Goal: Task Accomplishment & Management: Complete application form

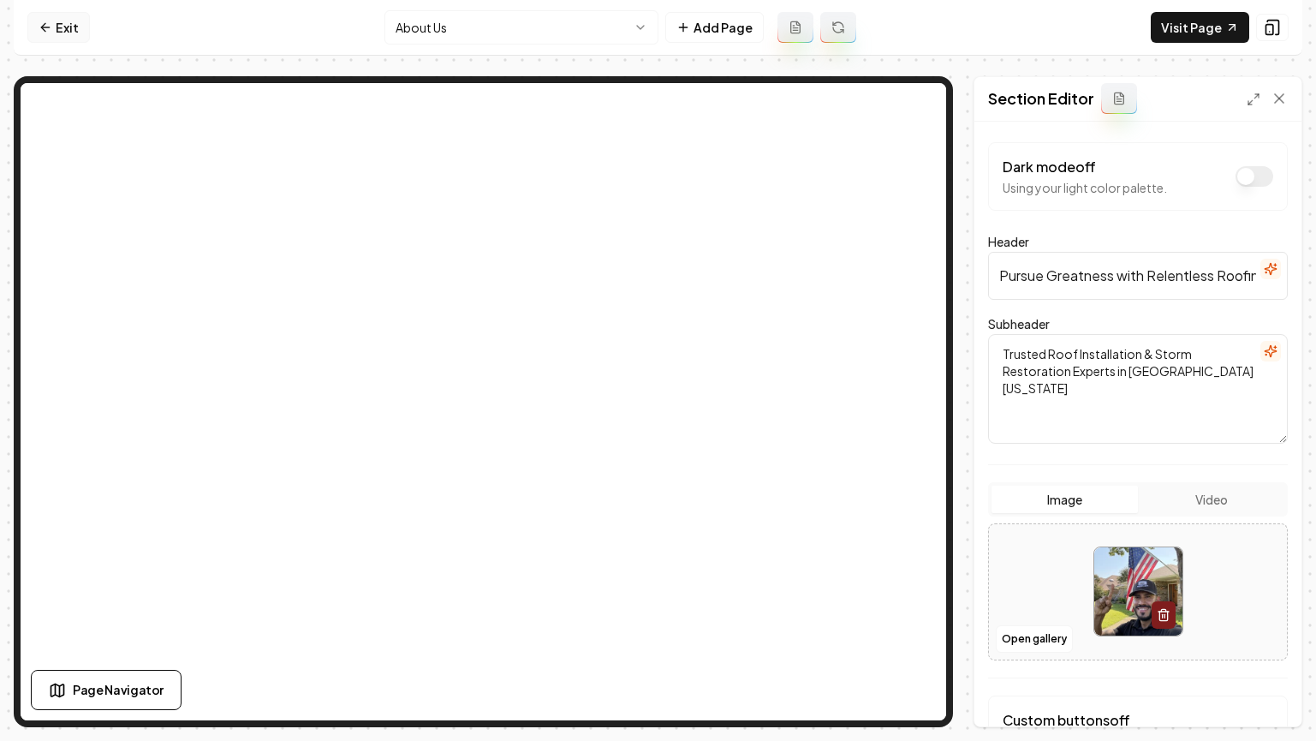
click at [33, 18] on link "Exit" at bounding box center [58, 27] width 63 height 31
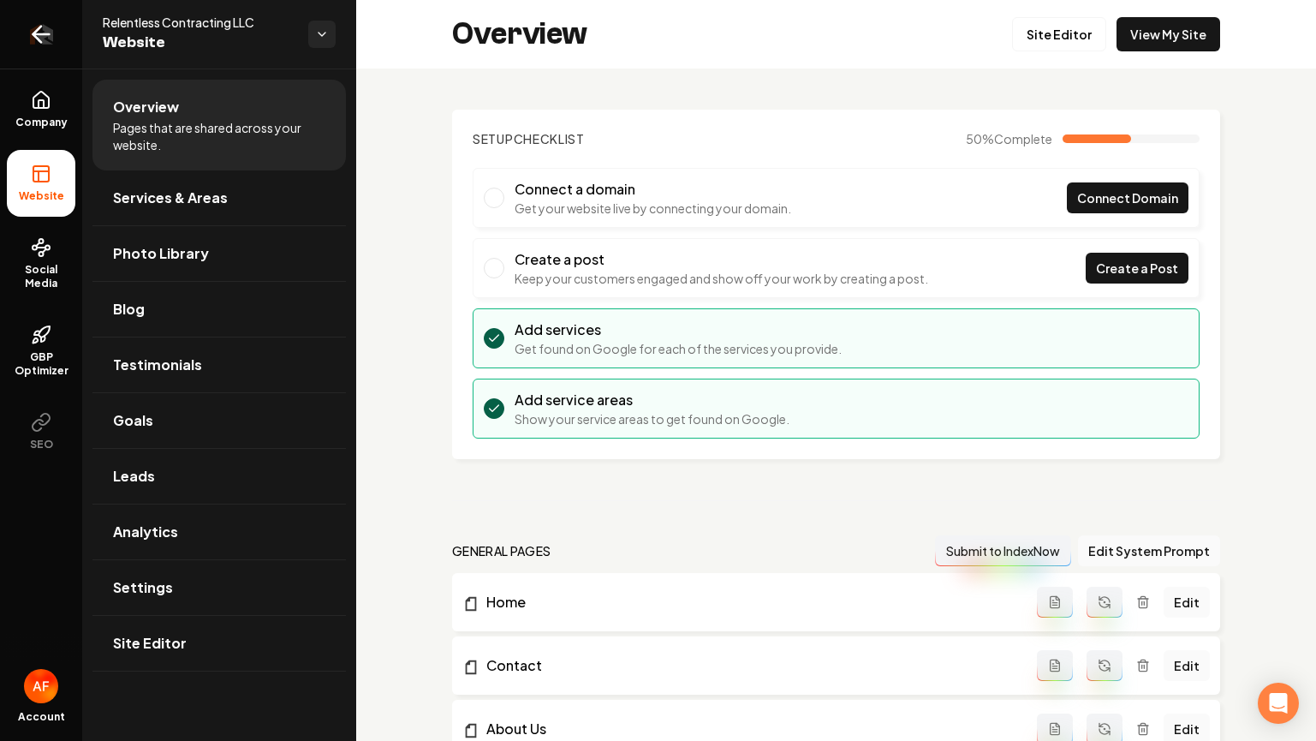
click at [51, 52] on link "Return to dashboard" at bounding box center [41, 34] width 82 height 69
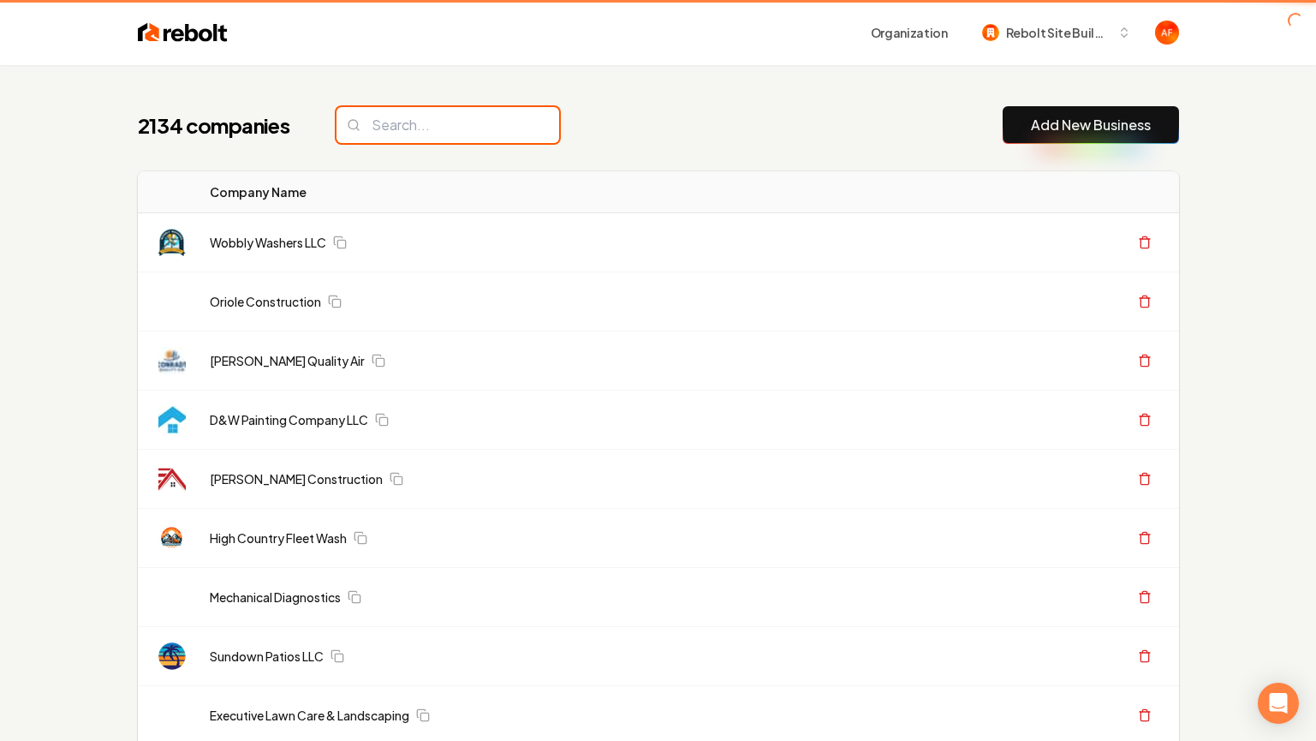
click at [414, 127] on input "search" at bounding box center [448, 125] width 223 height 36
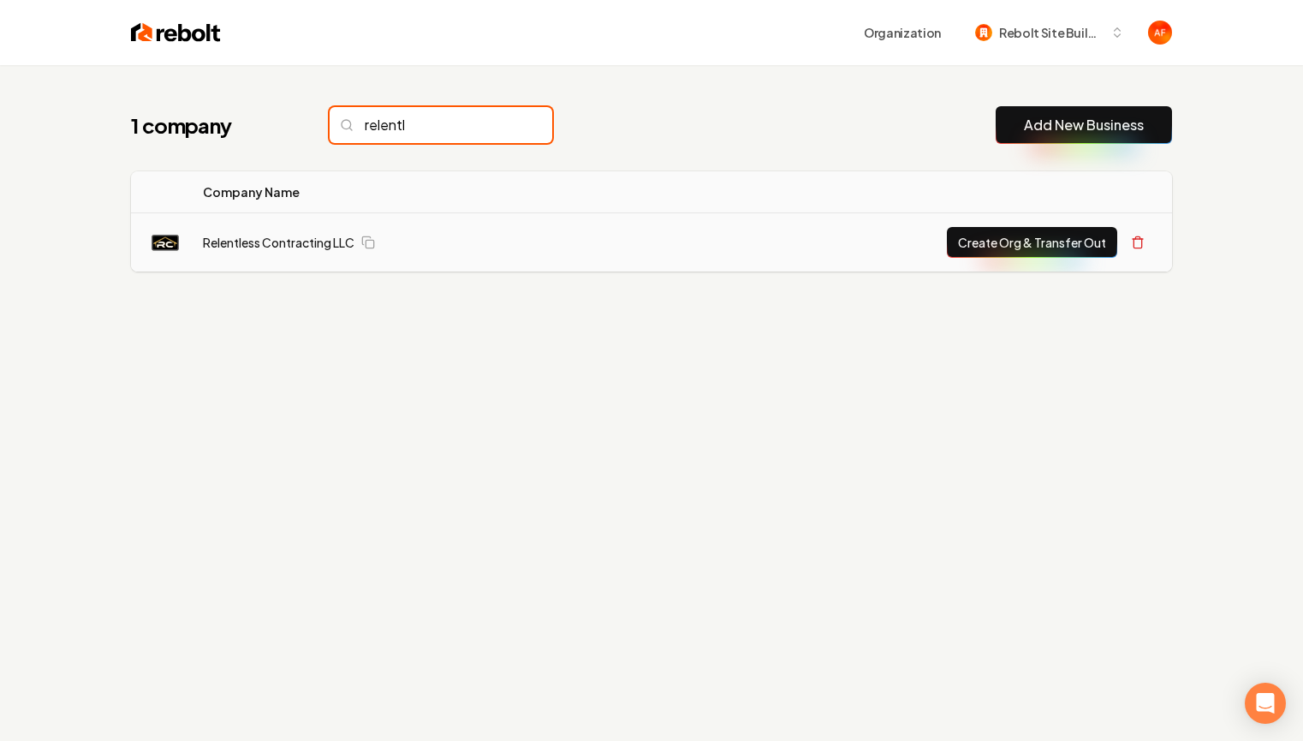
type input "relentl"
click at [998, 242] on button "Create Org & Transfer Out" at bounding box center [1032, 242] width 170 height 31
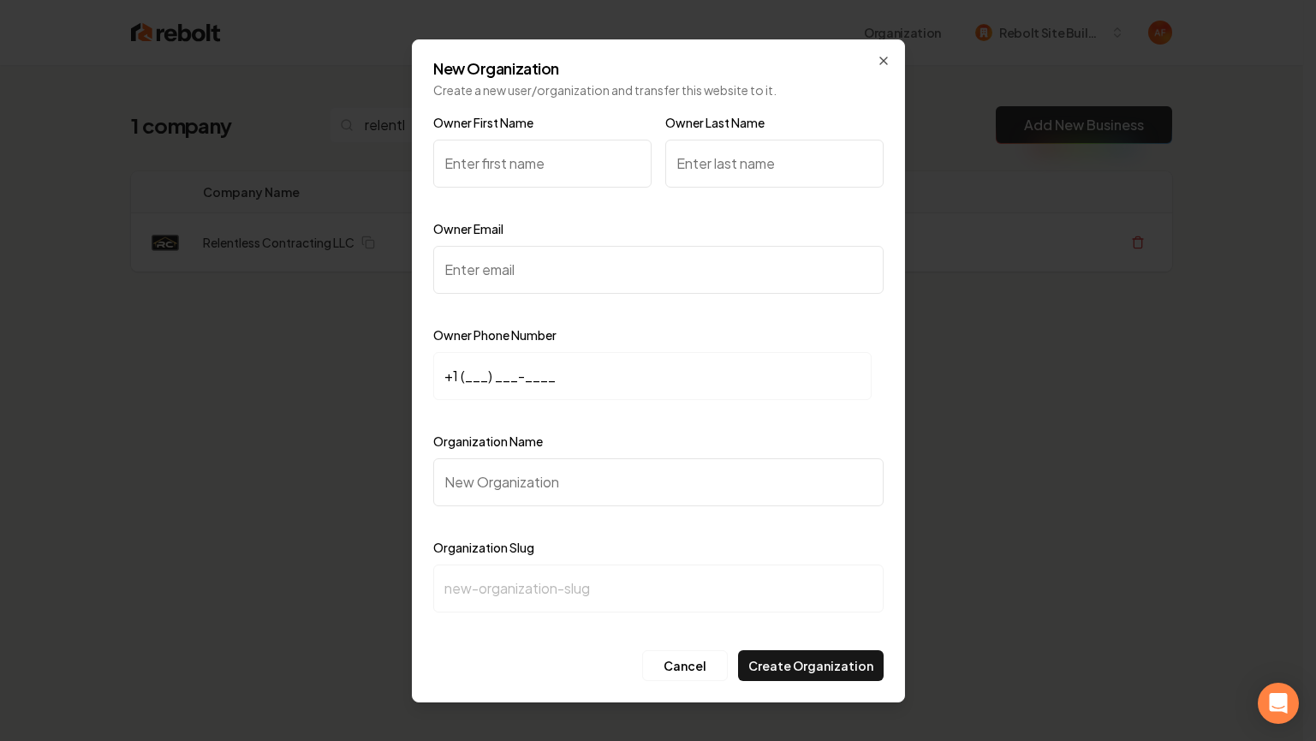
click at [522, 164] on input "Owner First Name" at bounding box center [542, 164] width 218 height 48
type input "[PERSON_NAME]"
click at [748, 176] on input "Owner Last Name" at bounding box center [774, 164] width 218 height 48
type input "eusse"
click at [463, 379] on input "+1 (___) ___-____" at bounding box center [652, 376] width 438 height 48
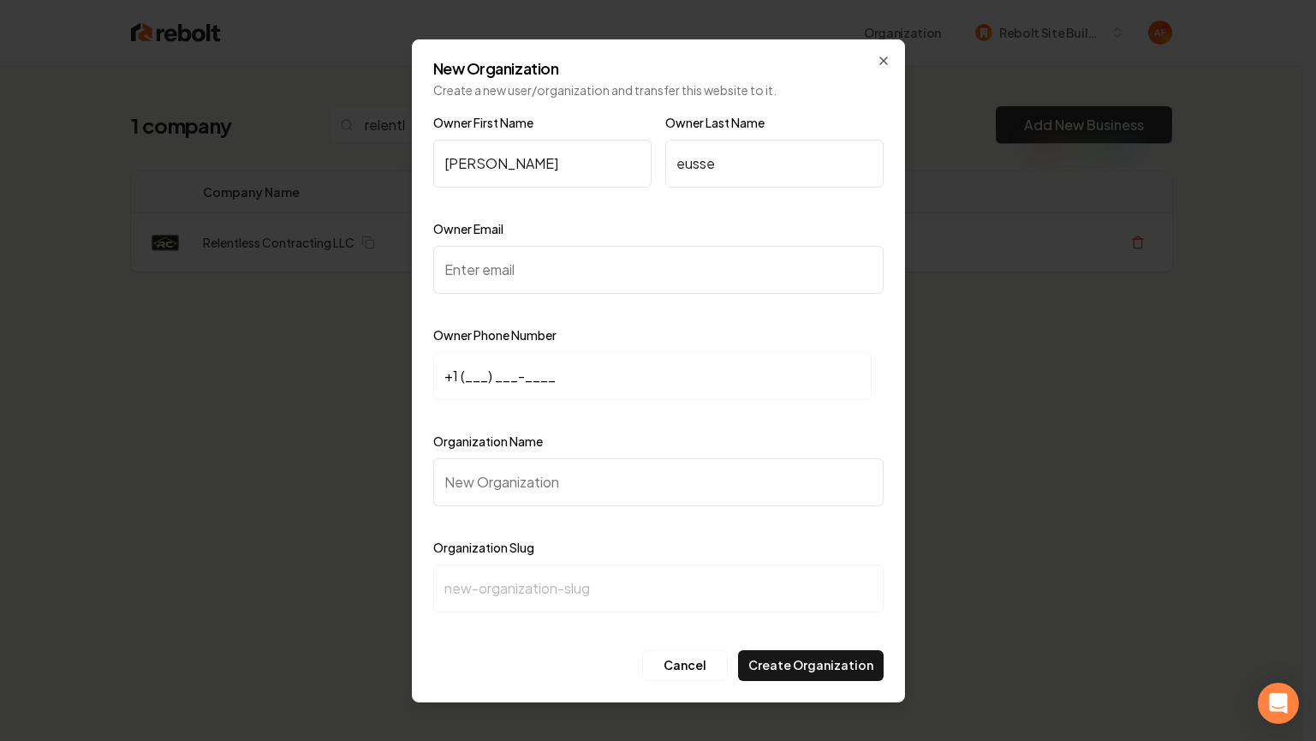
paste input "214) 845-7663"
type input "[PHONE_NUMBER]"
drag, startPoint x: 505, startPoint y: 464, endPoint x: 504, endPoint y: 477, distance: 12.9
click at [505, 465] on input "Organization Name" at bounding box center [658, 482] width 450 height 48
paste input "Relentless Contracting"
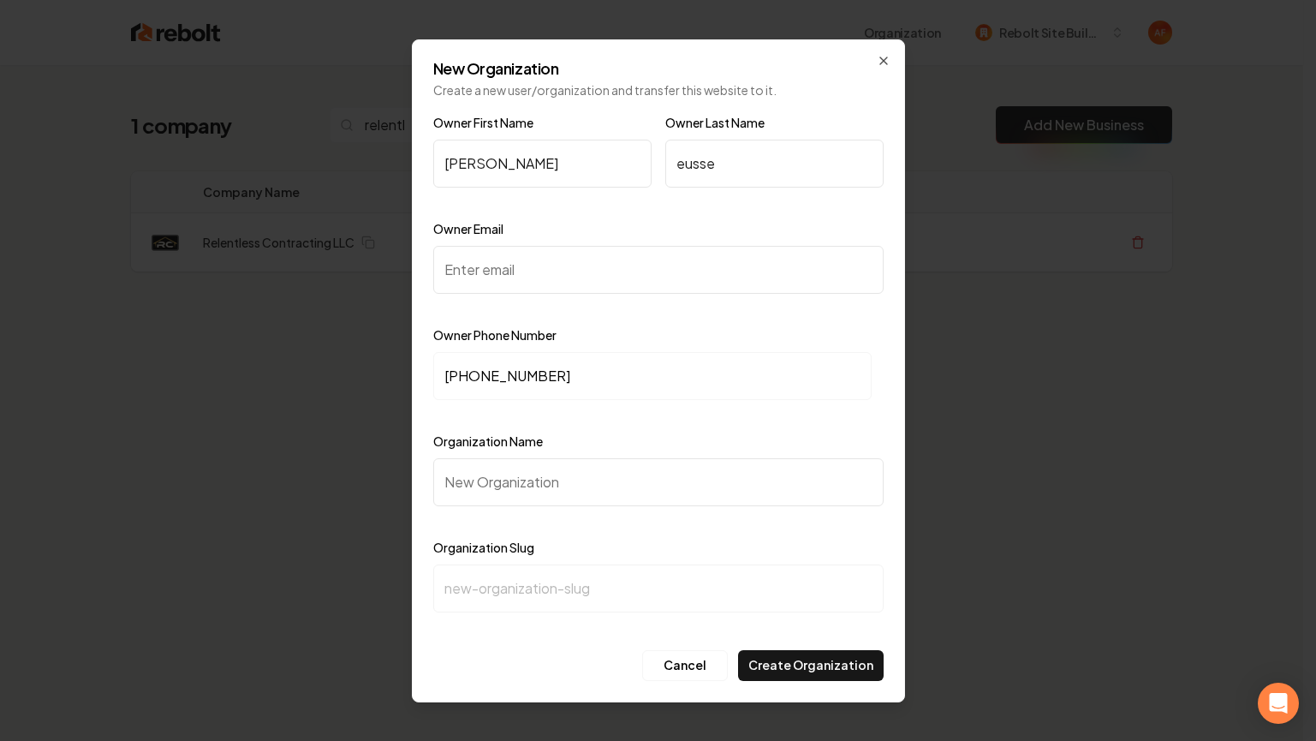
type input "Relentless Contracting"
type input "relentless-contracting"
type input "Relentless Contracting"
click at [516, 264] on input "Owner Email" at bounding box center [658, 270] width 450 height 48
paste input "[PERSON_NAME][EMAIL_ADDRESS][DOMAIN_NAME]"
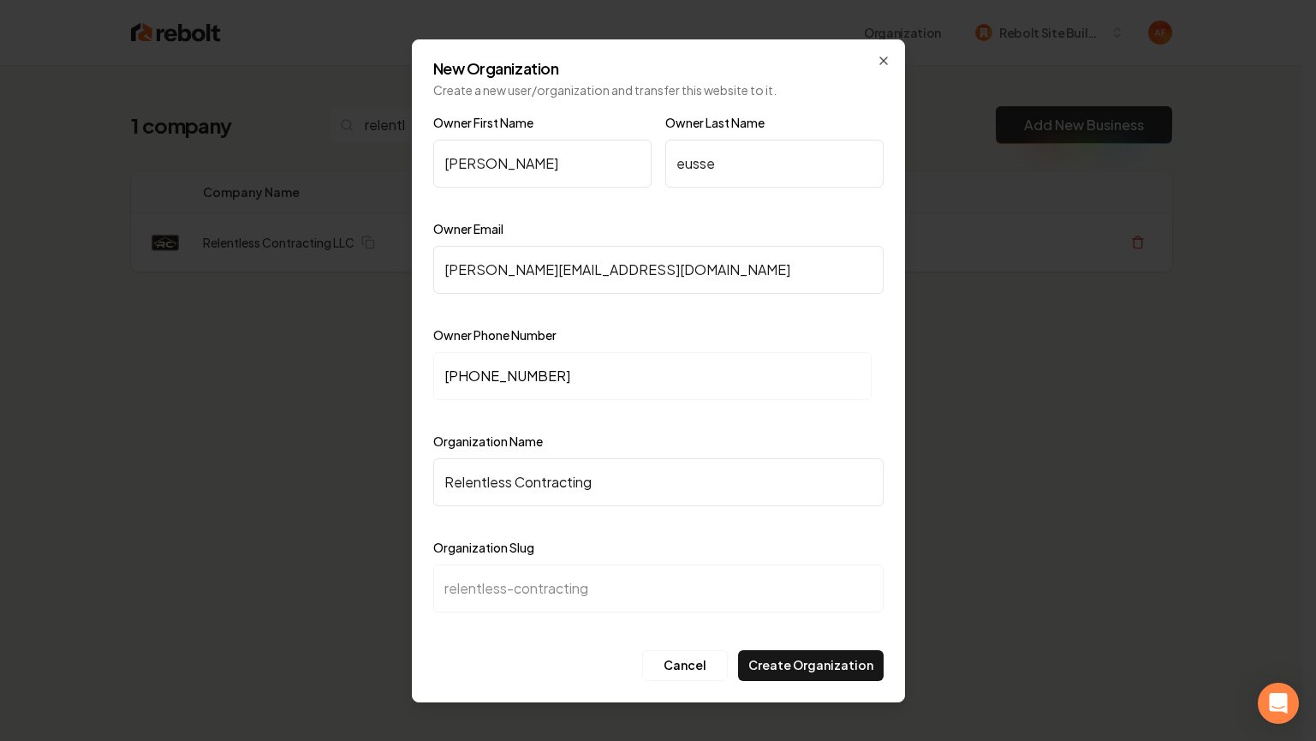
type input "[PERSON_NAME][EMAIL_ADDRESS][DOMAIN_NAME]"
click at [682, 171] on input "eusse" at bounding box center [774, 164] width 218 height 48
type input "Eusse"
click at [779, 537] on div "Organization Slug relentless-contracting" at bounding box center [658, 586] width 450 height 99
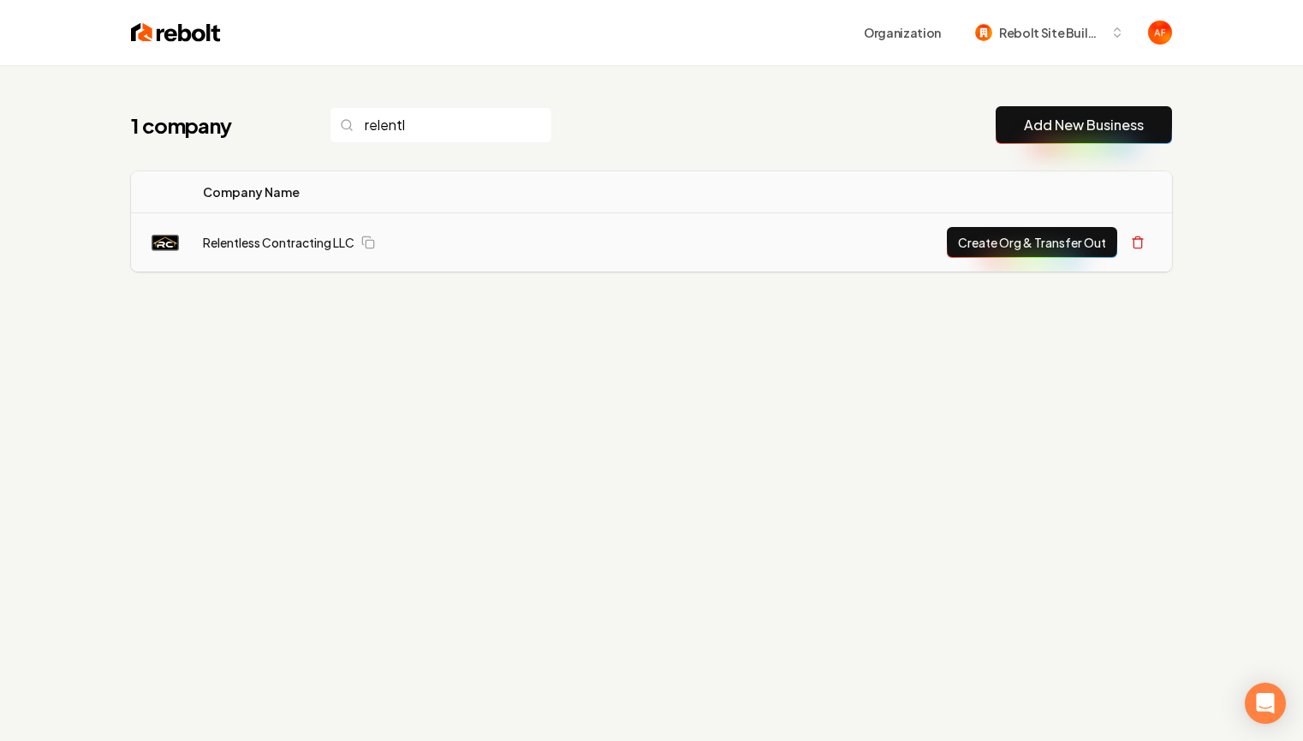
click at [1017, 253] on button "Create Org & Transfer Out" at bounding box center [1032, 242] width 170 height 31
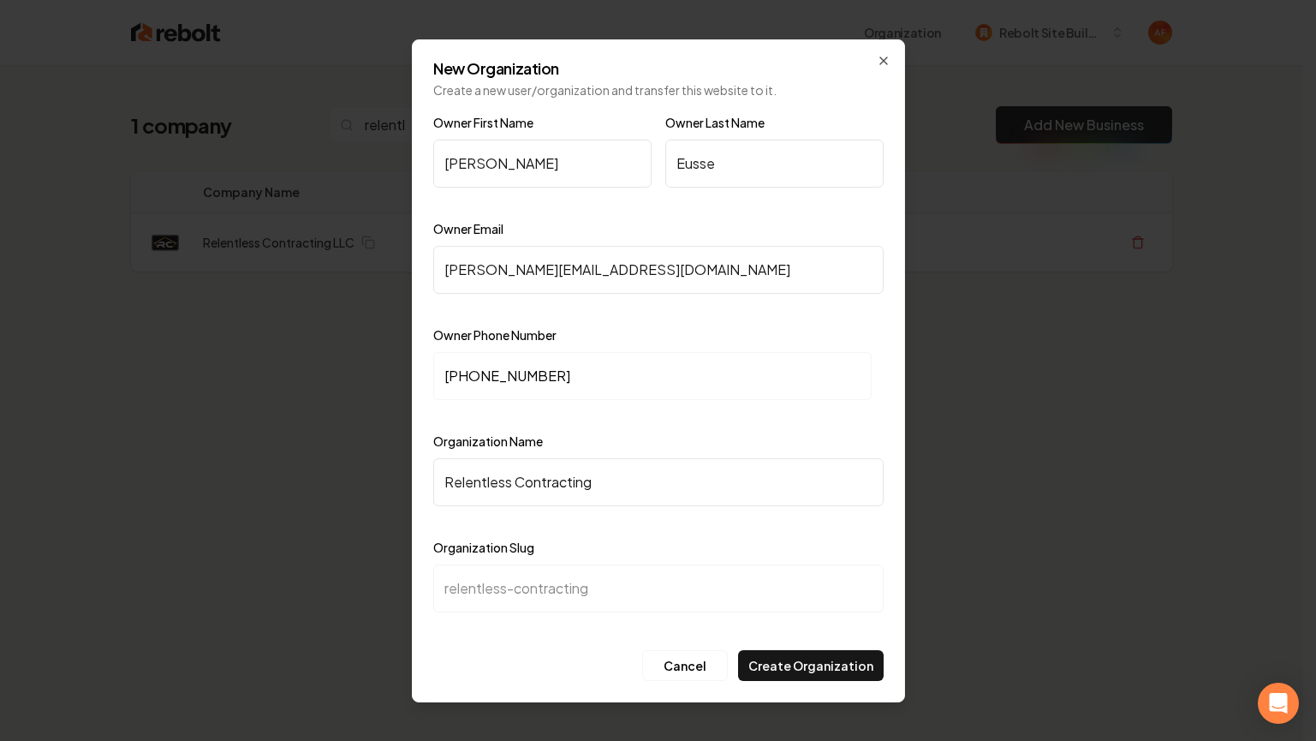
click at [606, 314] on div at bounding box center [658, 309] width 450 height 17
click at [659, 317] on div "Owner First Name [PERSON_NAME] Owner Last Name [PERSON_NAME] Owner Email [PERSO…" at bounding box center [658, 377] width 450 height 531
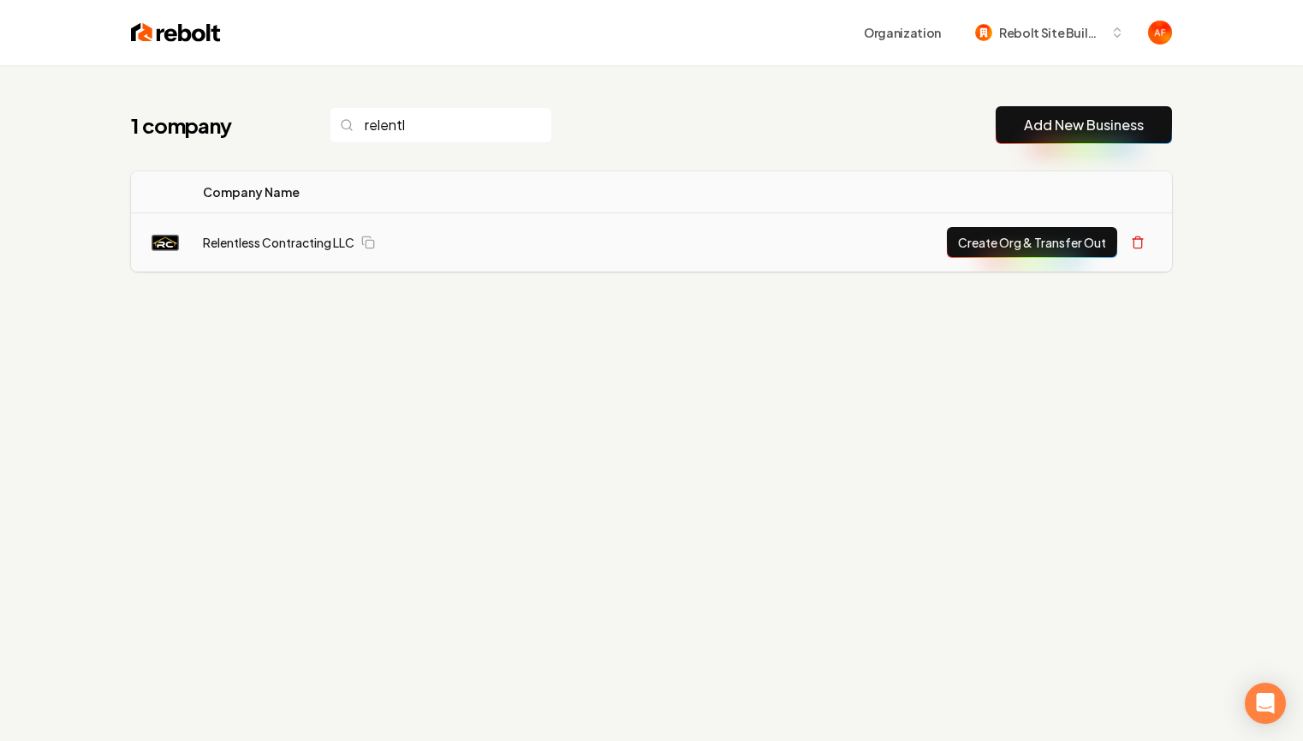
click at [998, 261] on td "Create Org & Transfer Out" at bounding box center [904, 242] width 536 height 59
click at [1024, 241] on button "Create Org & Transfer Out" at bounding box center [1032, 242] width 170 height 31
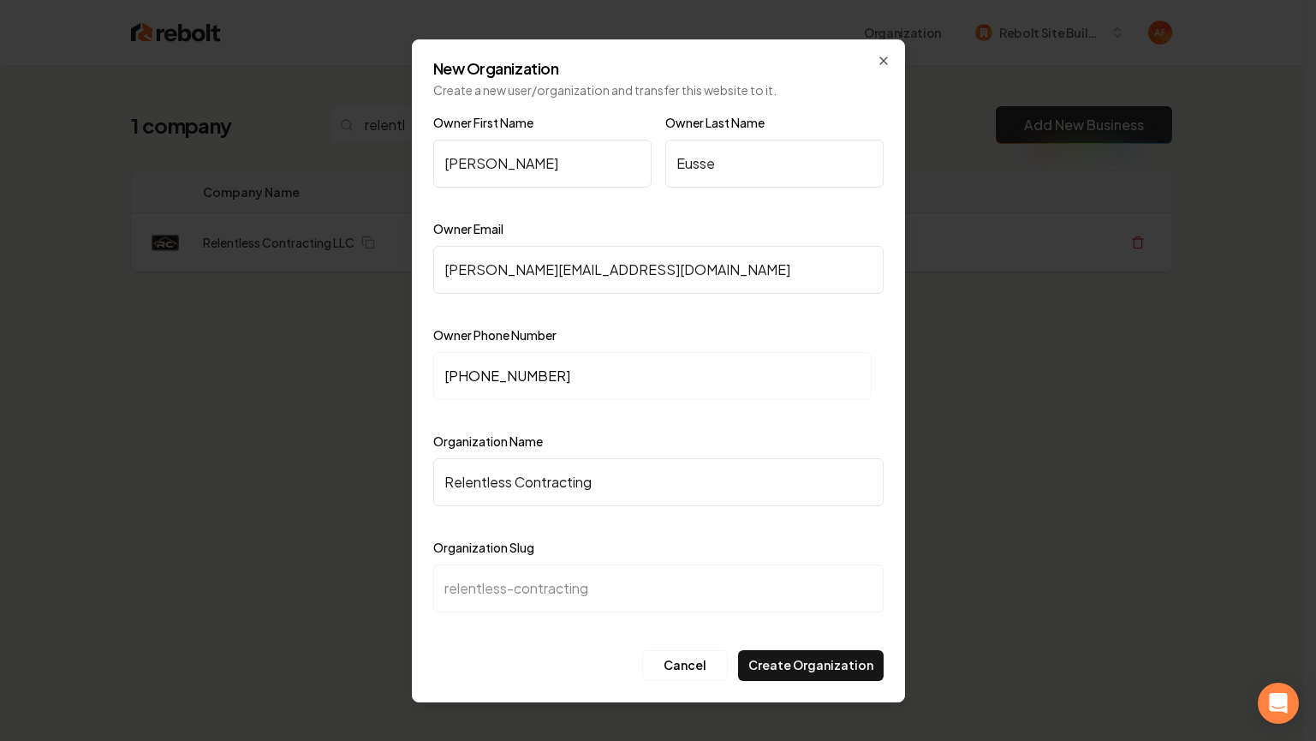
drag, startPoint x: 771, startPoint y: 508, endPoint x: 766, endPoint y: 519, distance: 11.9
click at [767, 517] on div "Organization Name Relentless Contracting" at bounding box center [658, 480] width 450 height 99
click at [831, 660] on button "Create Organization" at bounding box center [811, 665] width 146 height 31
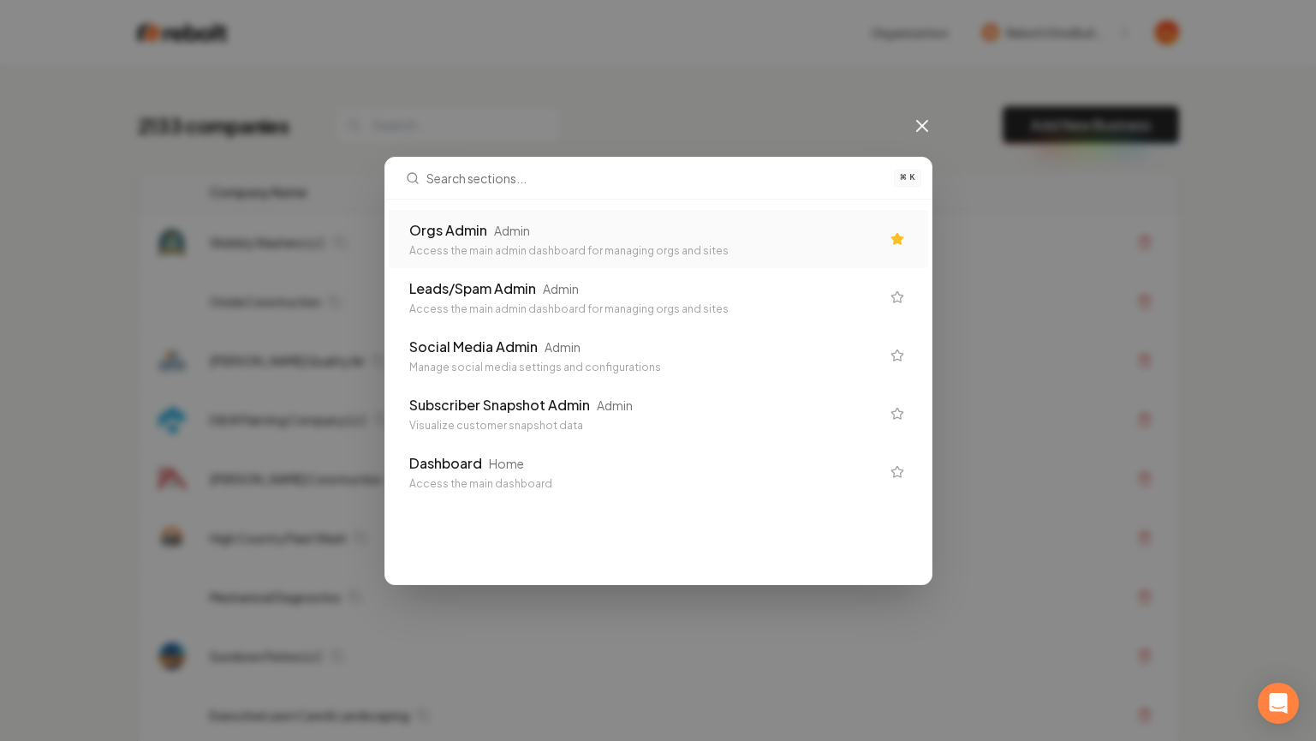
click at [528, 235] on div "Admin" at bounding box center [512, 230] width 36 height 17
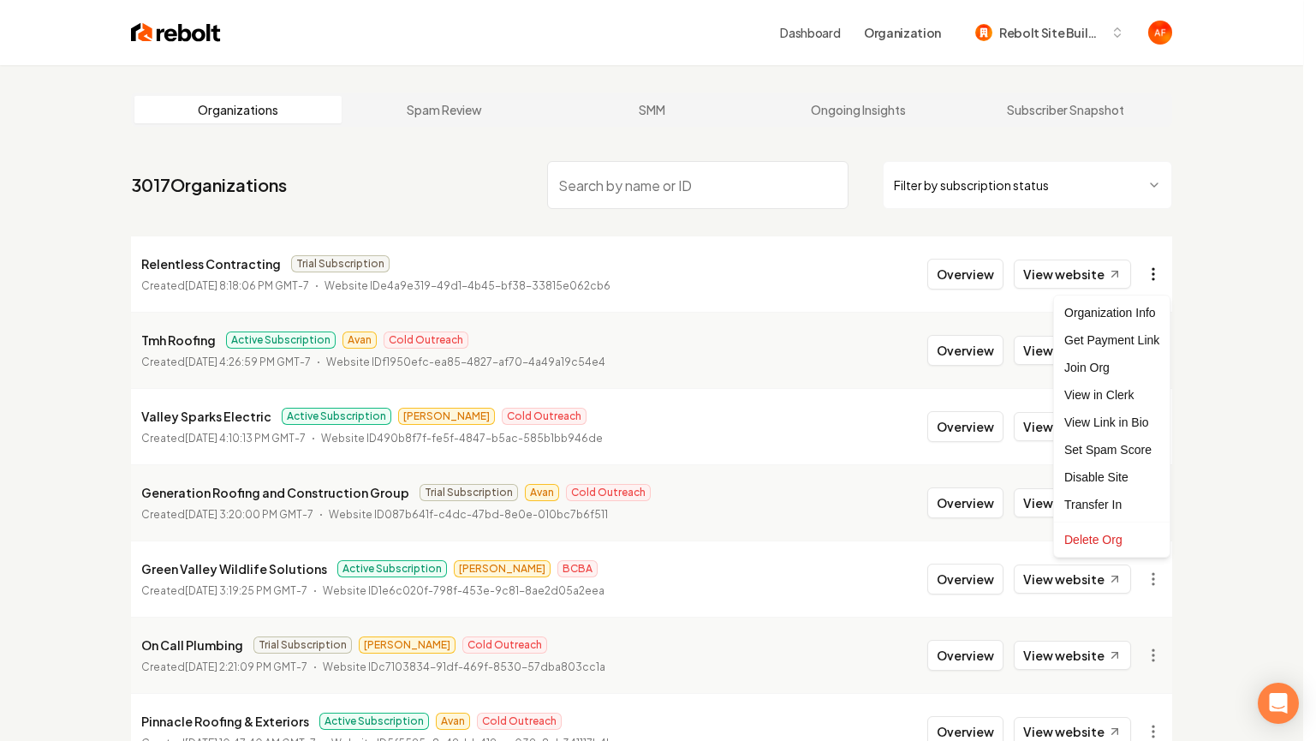
click at [1157, 271] on html "Dashboard Organization Rebolt Site Builder Organizations Spam Review SMM Ongoin…" at bounding box center [658, 370] width 1316 height 741
click at [1086, 338] on div "Get Payment Link" at bounding box center [1112, 339] width 109 height 27
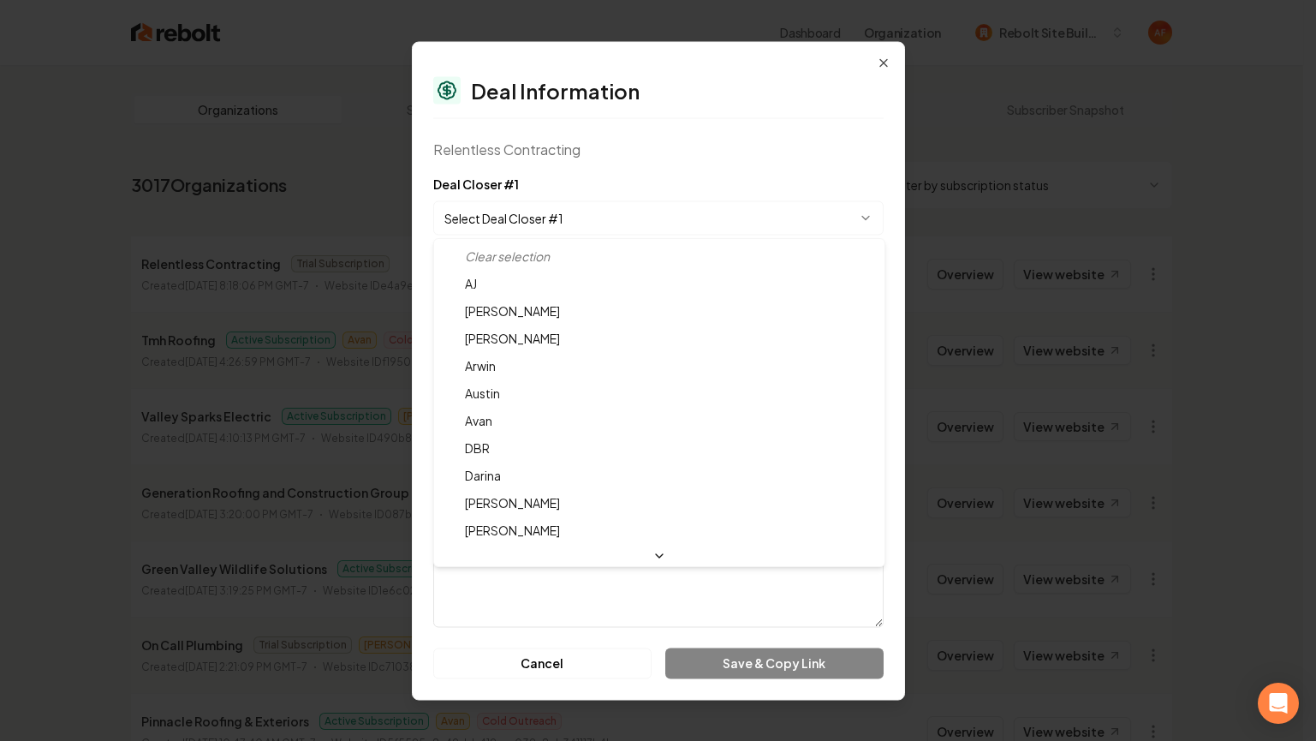
click at [646, 213] on body "Dashboard Organization Rebolt Site Builder Organizations Spam Review SMM Ongoin…" at bounding box center [651, 370] width 1303 height 741
select select "**********"
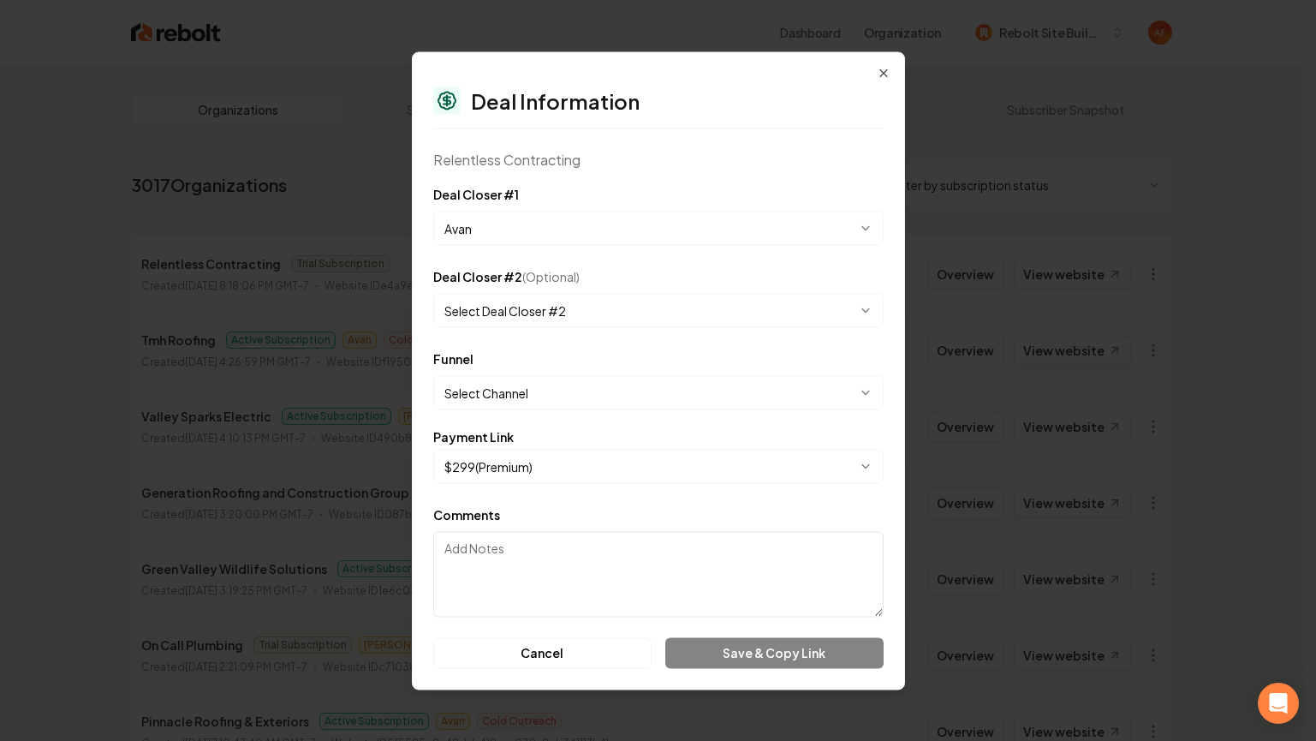
click at [621, 393] on body "Dashboard Organization Rebolt Site Builder Organizations Spam Review SMM Ongoin…" at bounding box center [651, 370] width 1303 height 741
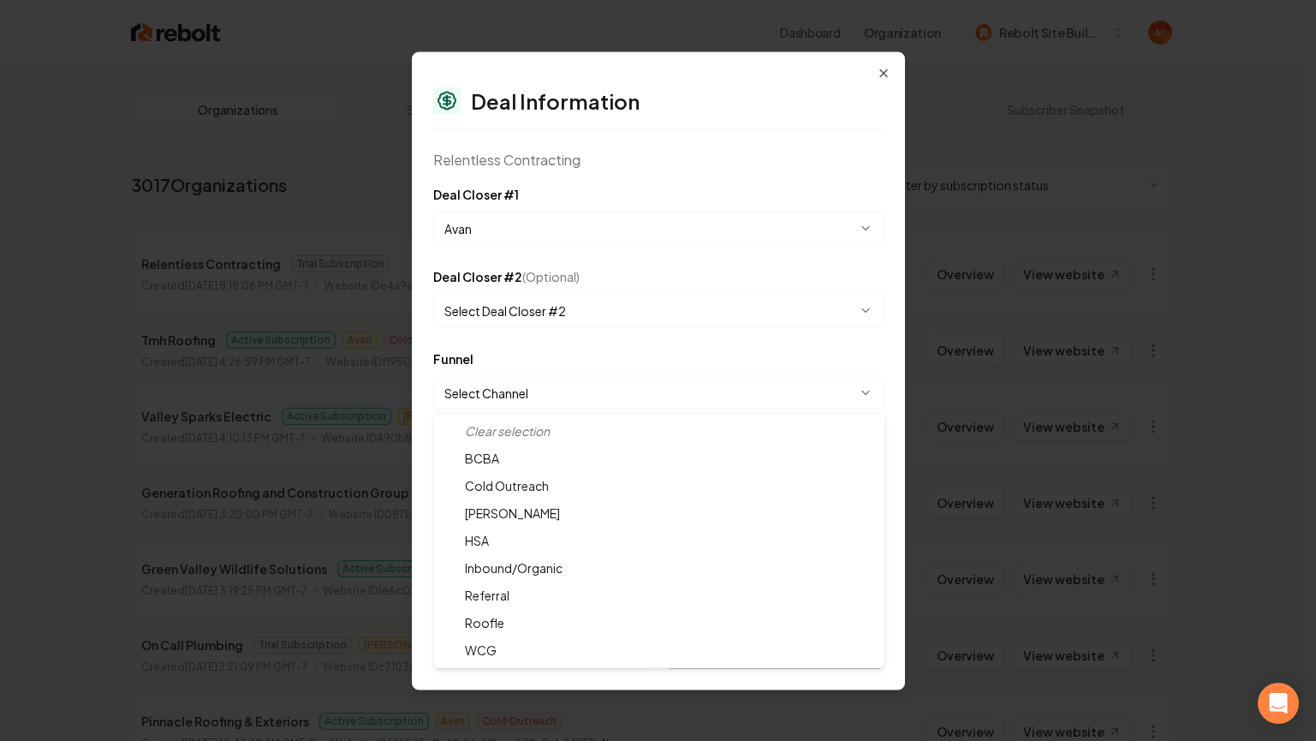
select select "**********"
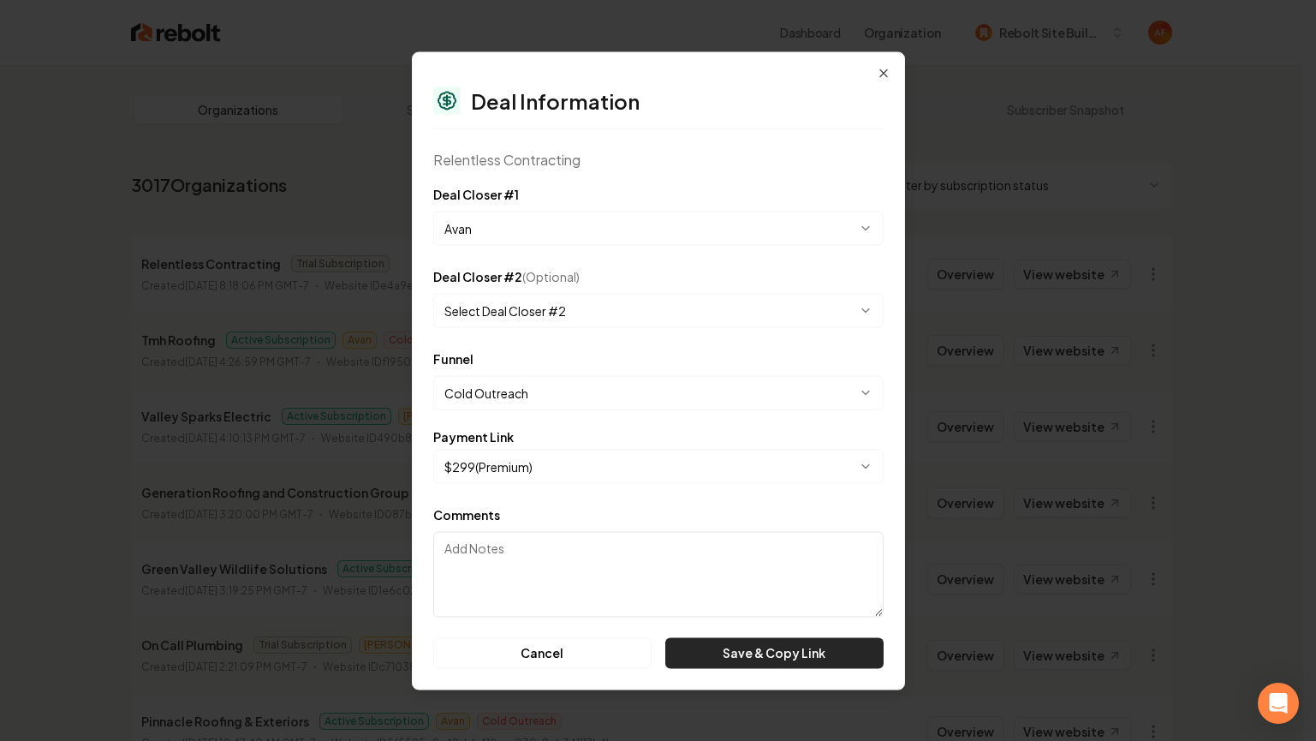
click at [754, 643] on button "Save & Copy Link" at bounding box center [773, 652] width 217 height 31
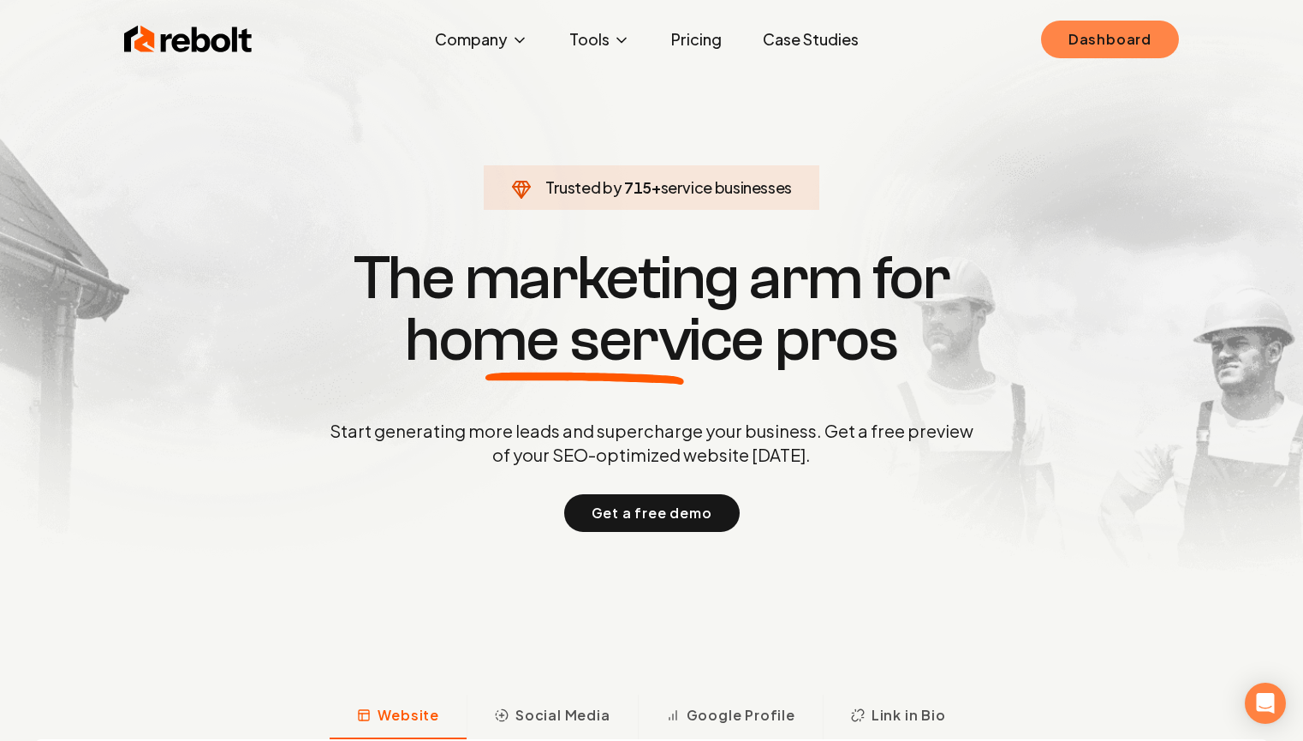
click at [1056, 47] on link "Dashboard" at bounding box center [1110, 40] width 138 height 38
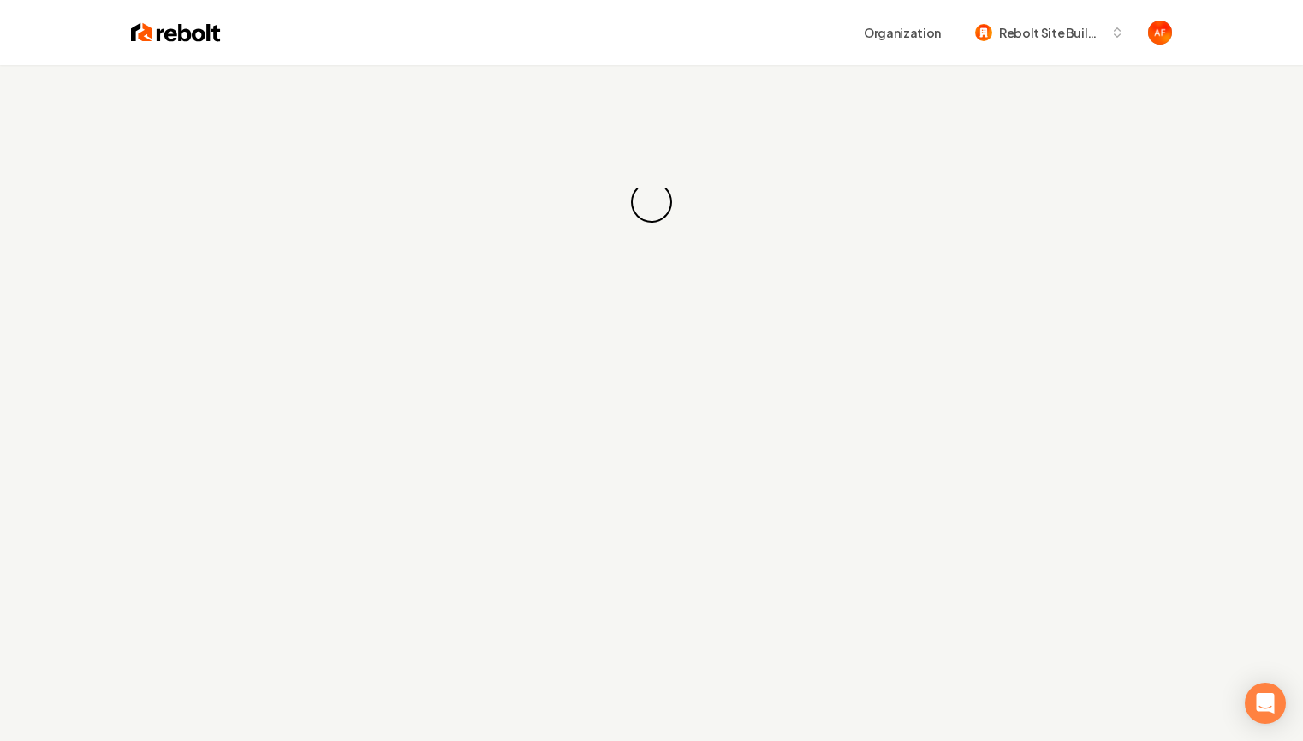
click at [426, 182] on div "Loading... Loading..." at bounding box center [651, 202] width 1303 height 274
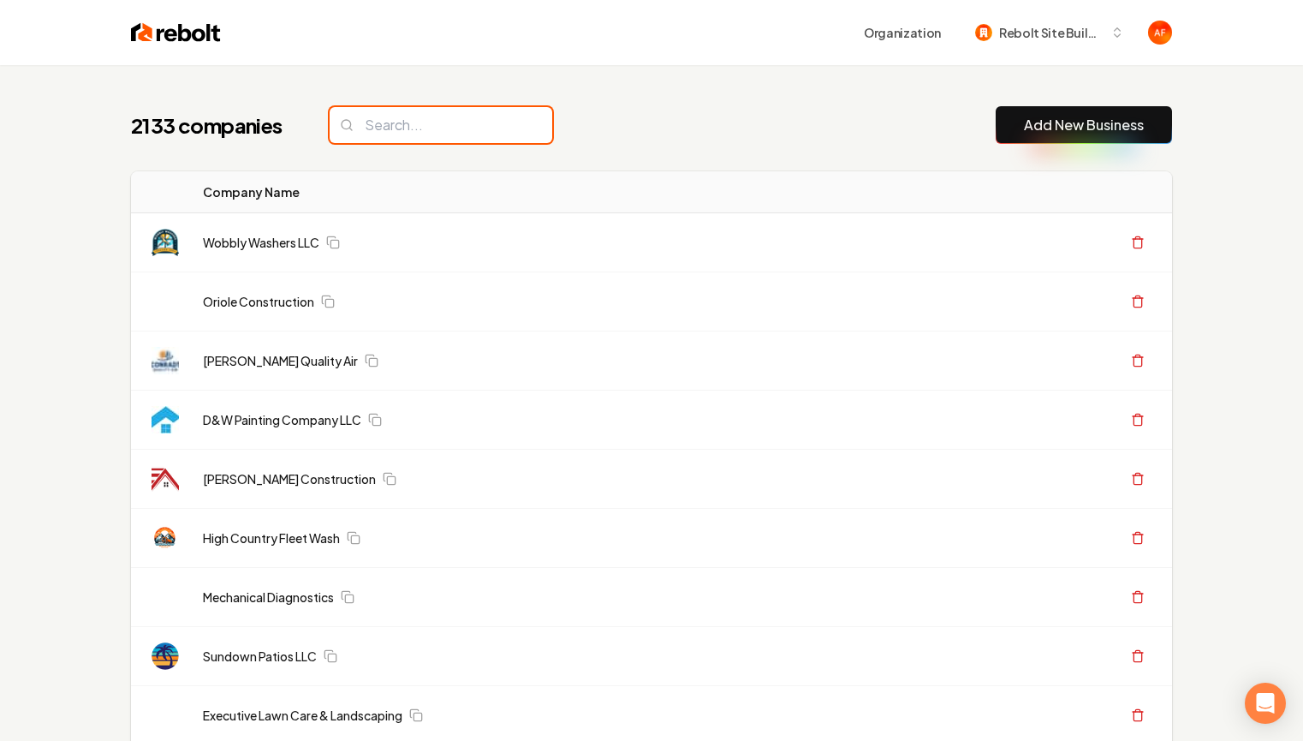
click at [412, 130] on input "search" at bounding box center [441, 125] width 223 height 36
type input "K"
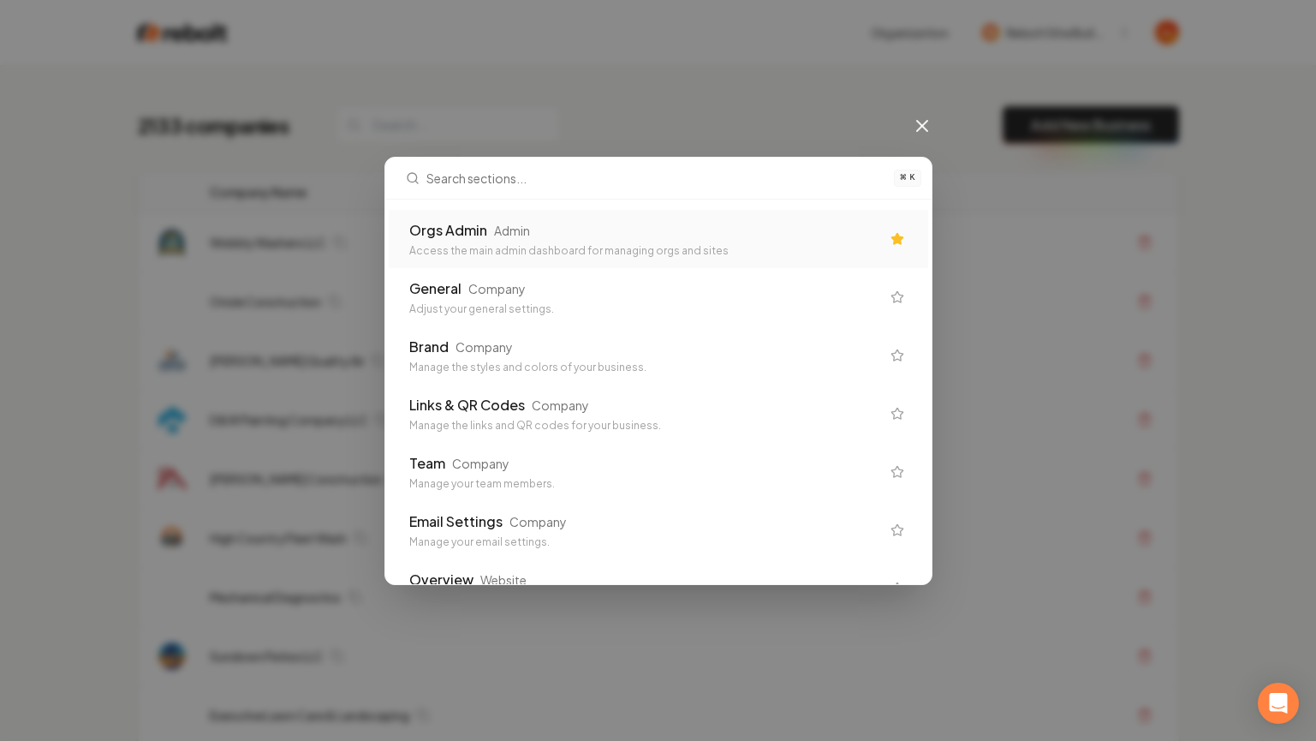
click at [615, 220] on div "Orgs Admin Admin" at bounding box center [644, 230] width 471 height 21
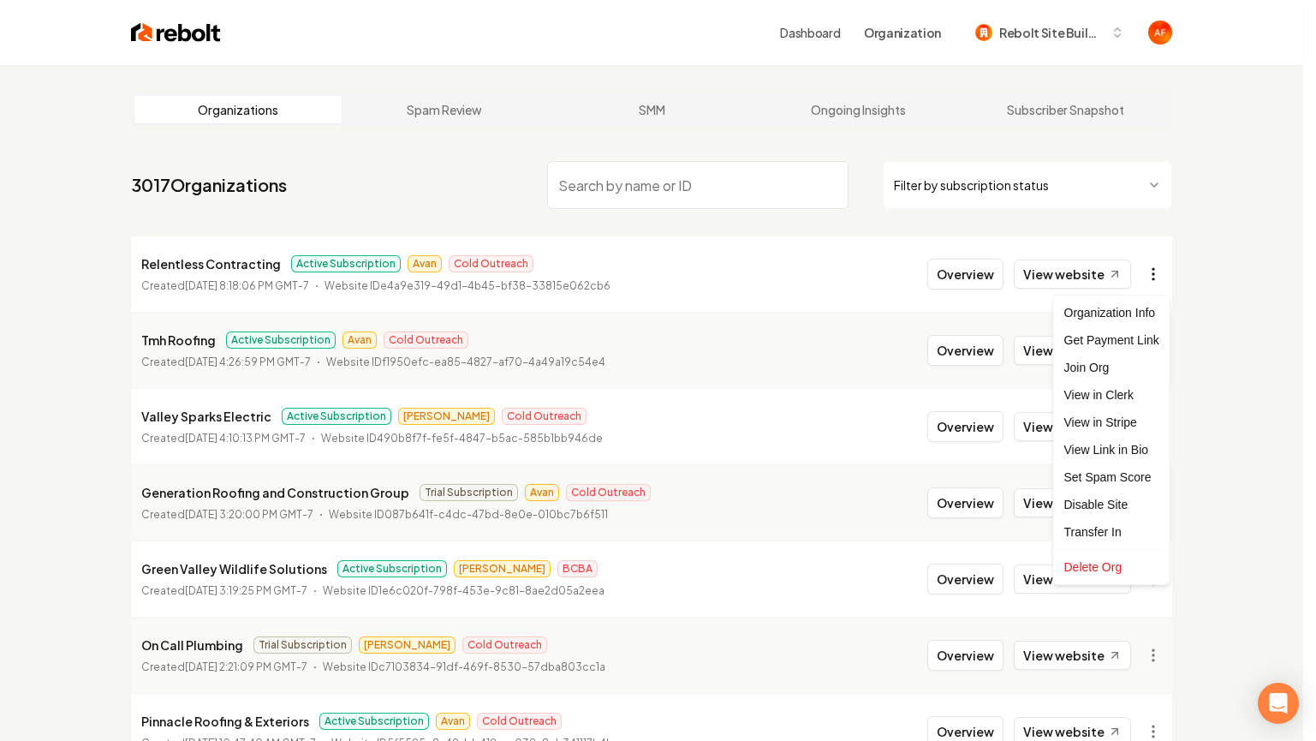
click at [1153, 271] on html "Dashboard Organization Rebolt Site Builder Organizations Spam Review SMM Ongoin…" at bounding box center [658, 370] width 1316 height 741
click at [1102, 337] on div "Get Payment Link" at bounding box center [1112, 339] width 109 height 27
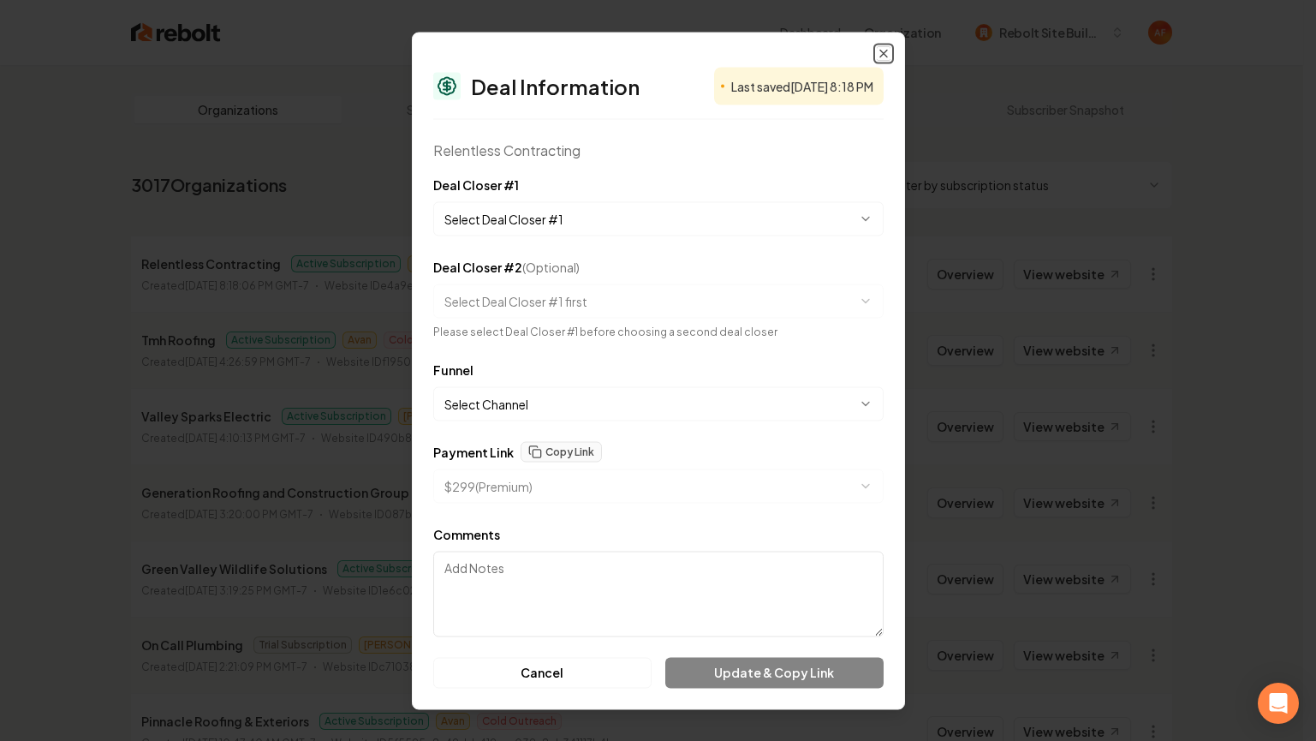
select select "**********"
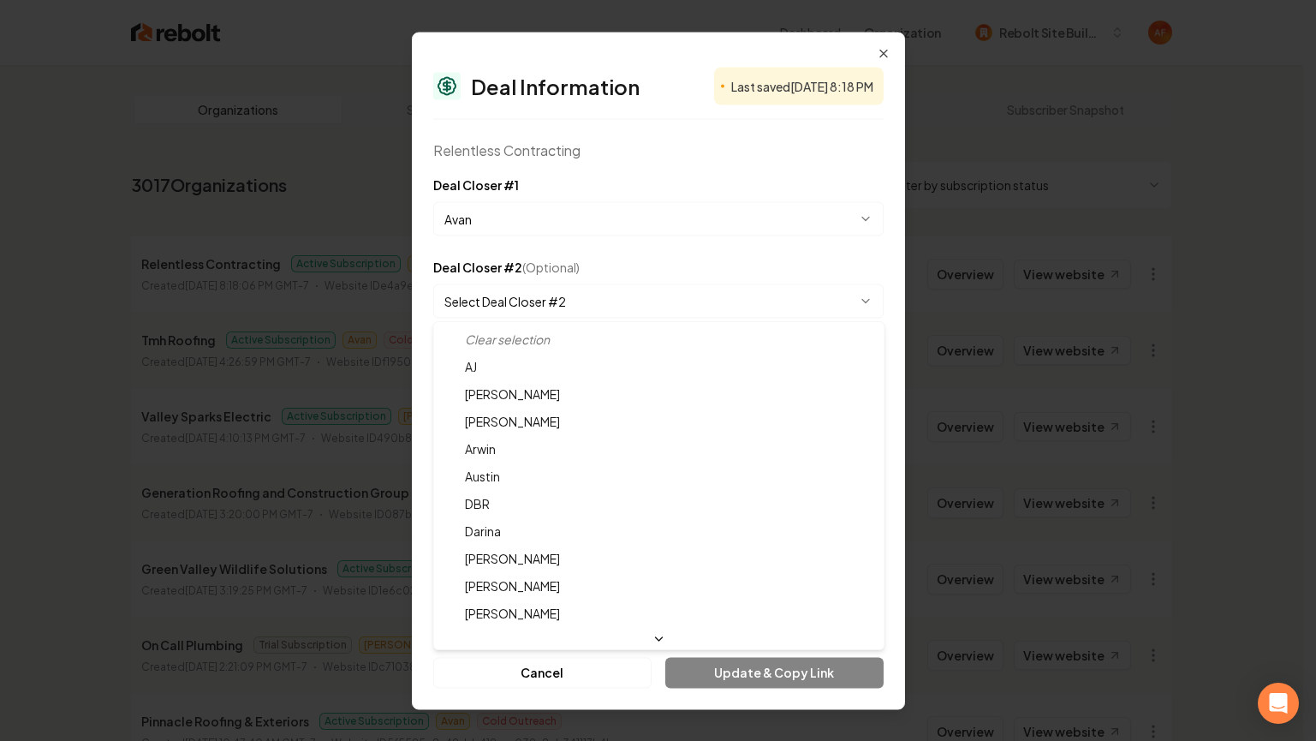
click at [574, 290] on body "Dashboard Organization Rebolt Site Builder Organizations Spam Review SMM Ongoin…" at bounding box center [651, 370] width 1303 height 741
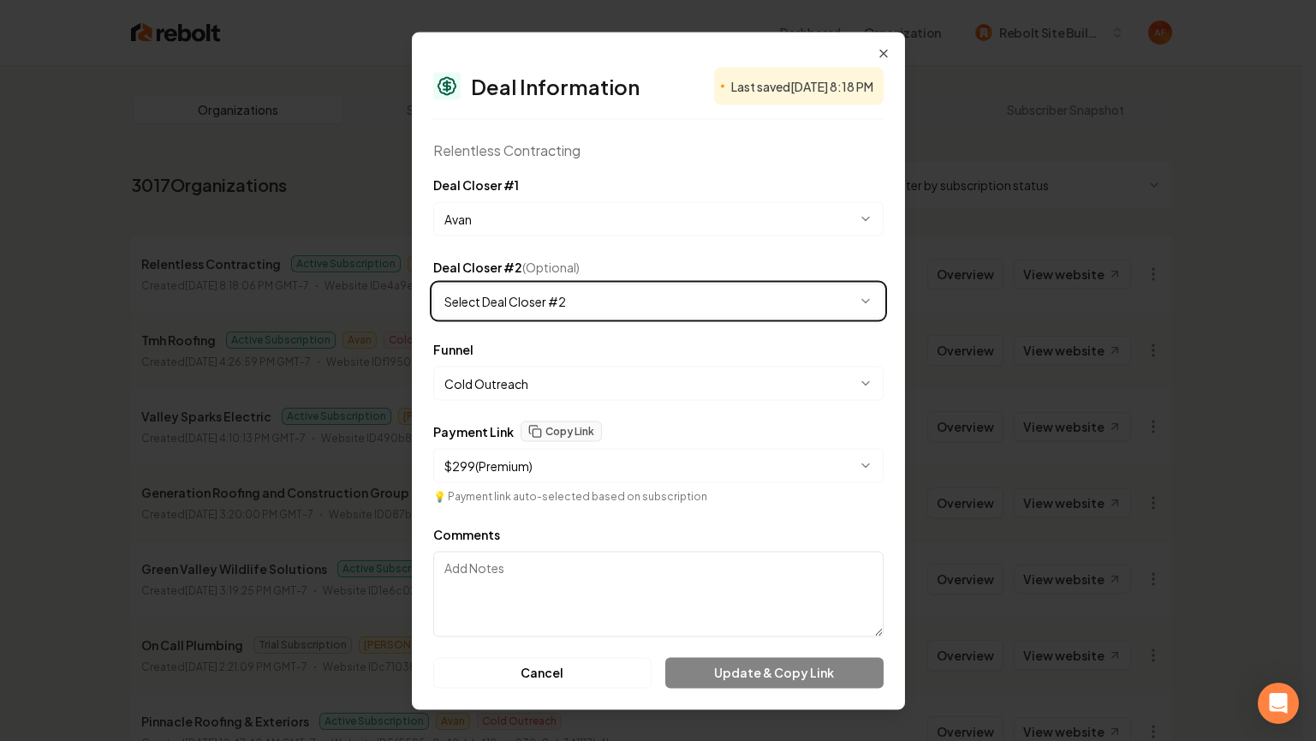
click at [580, 275] on body "Dashboard Organization Rebolt Site Builder Organizations Spam Review SMM Ongoin…" at bounding box center [651, 370] width 1303 height 741
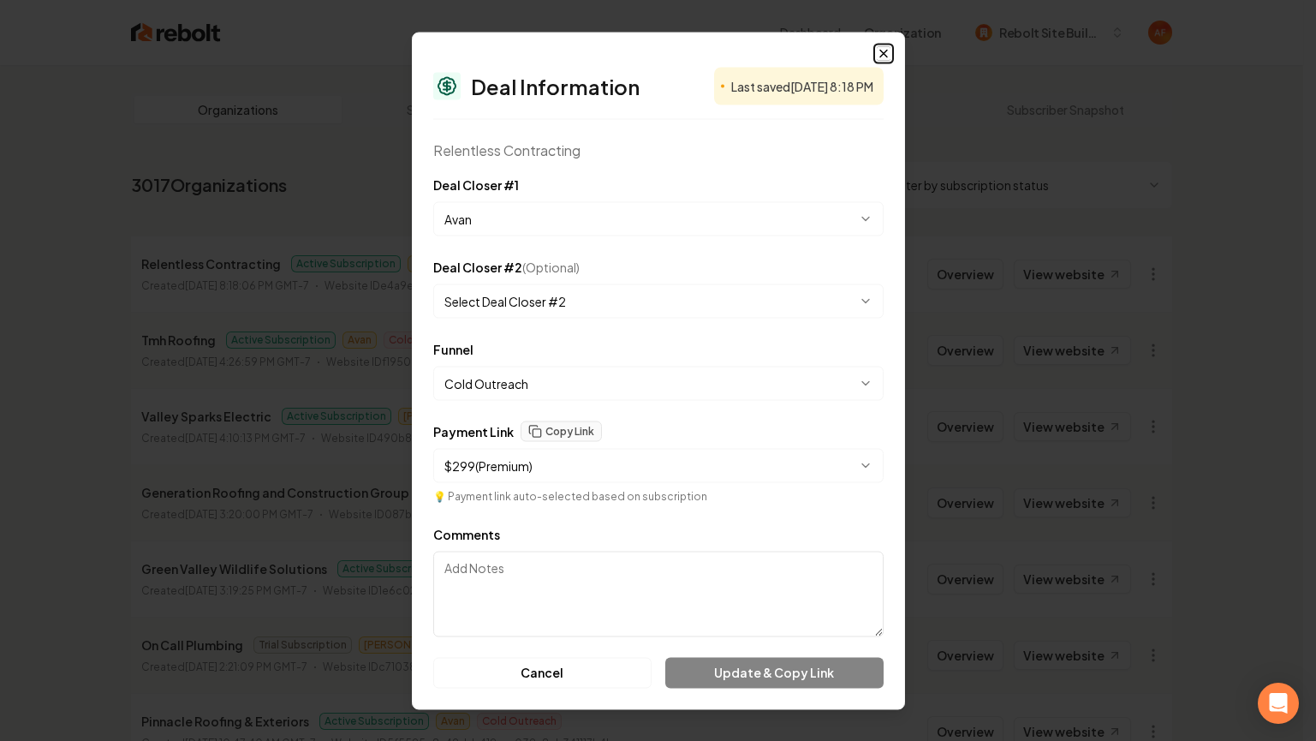
click at [885, 50] on icon "button" at bounding box center [883, 53] width 7 height 7
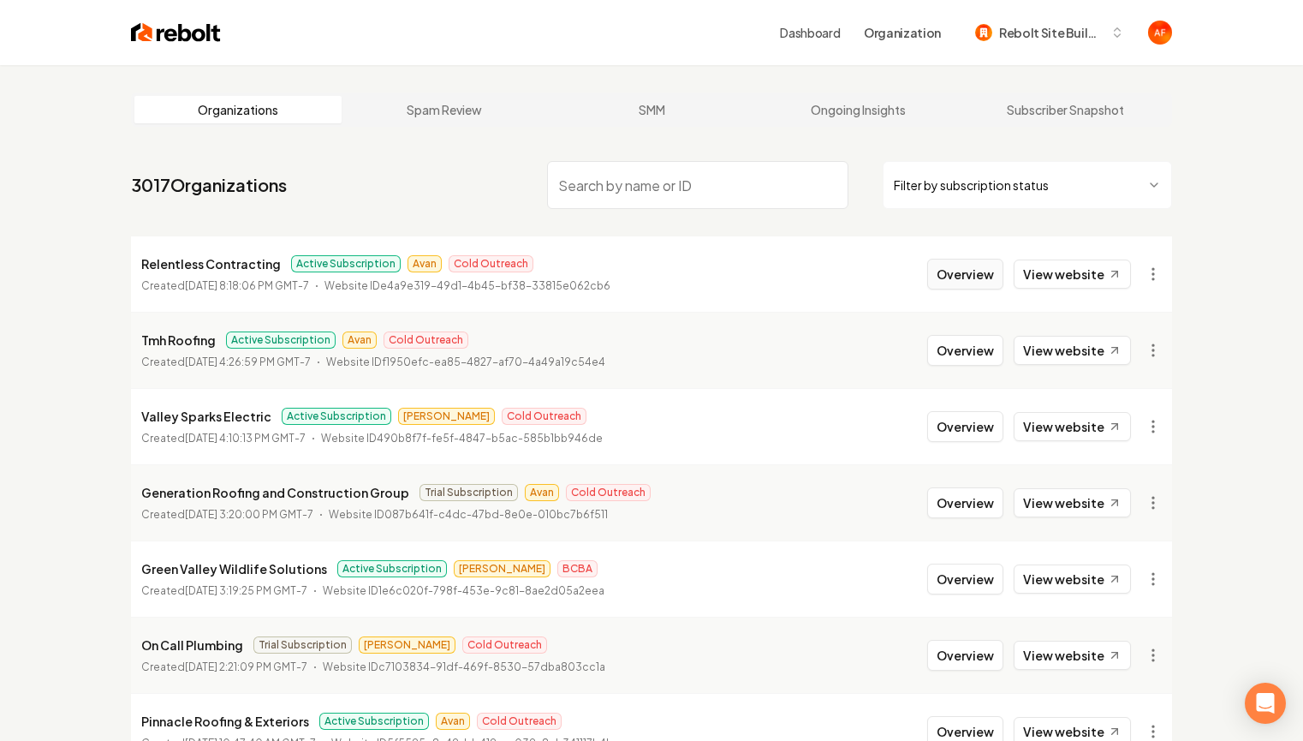
click at [951, 271] on button "Overview" at bounding box center [965, 274] width 76 height 31
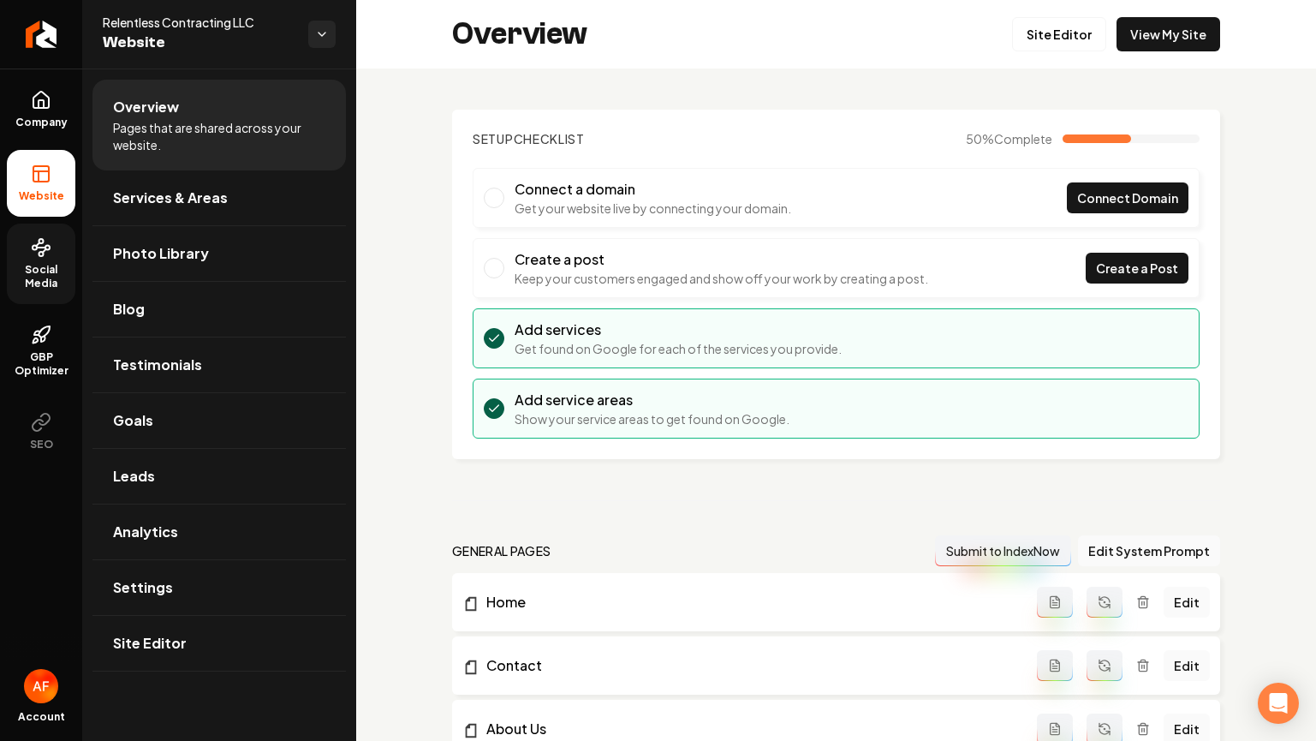
click at [44, 277] on span "Social Media" at bounding box center [41, 276] width 69 height 27
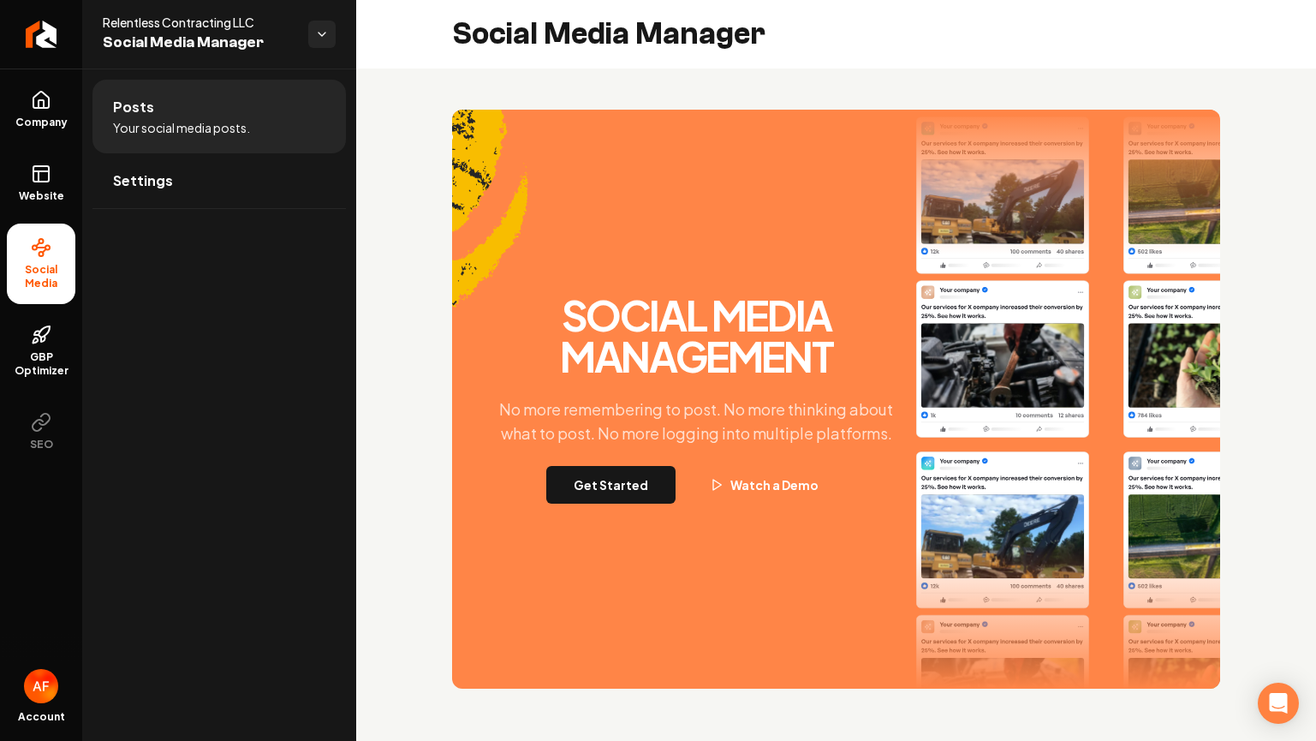
click at [630, 506] on div "Social Media Management No more remembering to post. No more thinking about wha…" at bounding box center [836, 399] width 768 height 579
click at [633, 486] on button "Get Started" at bounding box center [610, 485] width 129 height 38
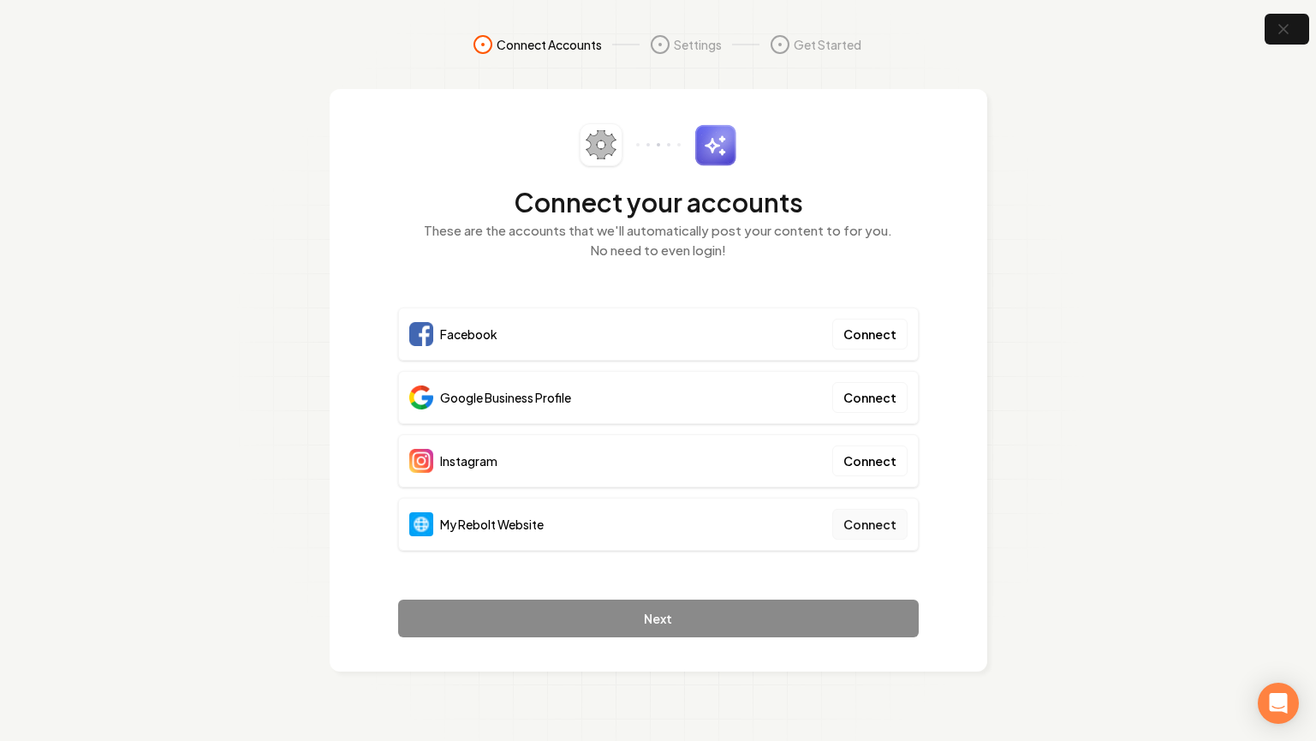
click at [853, 520] on button "Connect" at bounding box center [869, 524] width 75 height 31
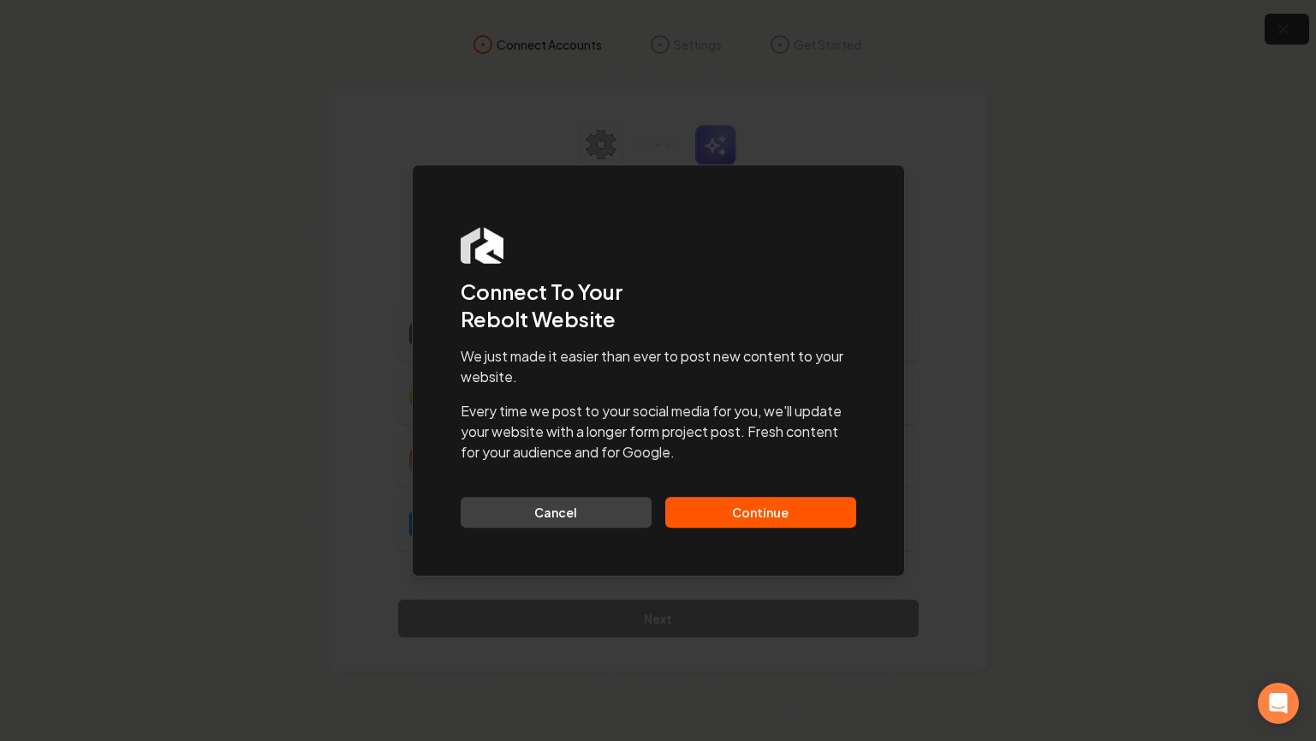
click at [767, 498] on button "Continue" at bounding box center [760, 512] width 191 height 31
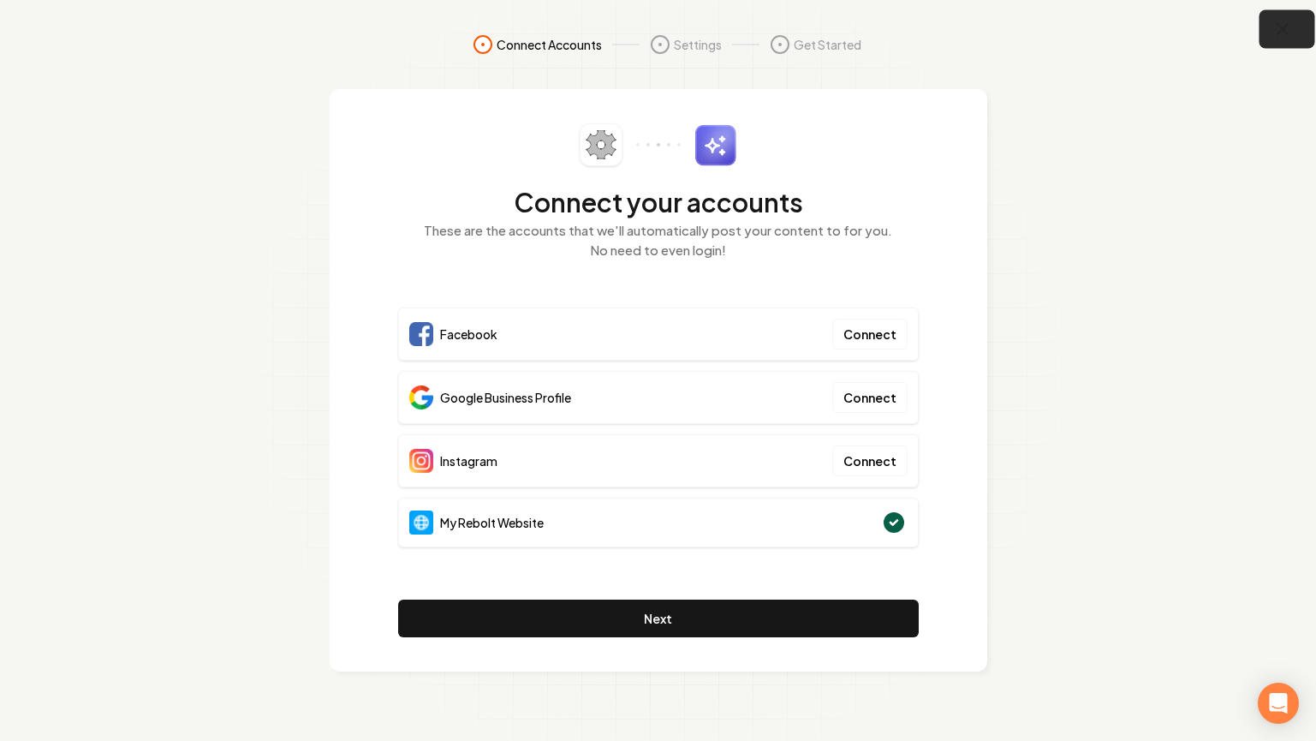
click at [1284, 38] on icon "button" at bounding box center [1282, 29] width 21 height 21
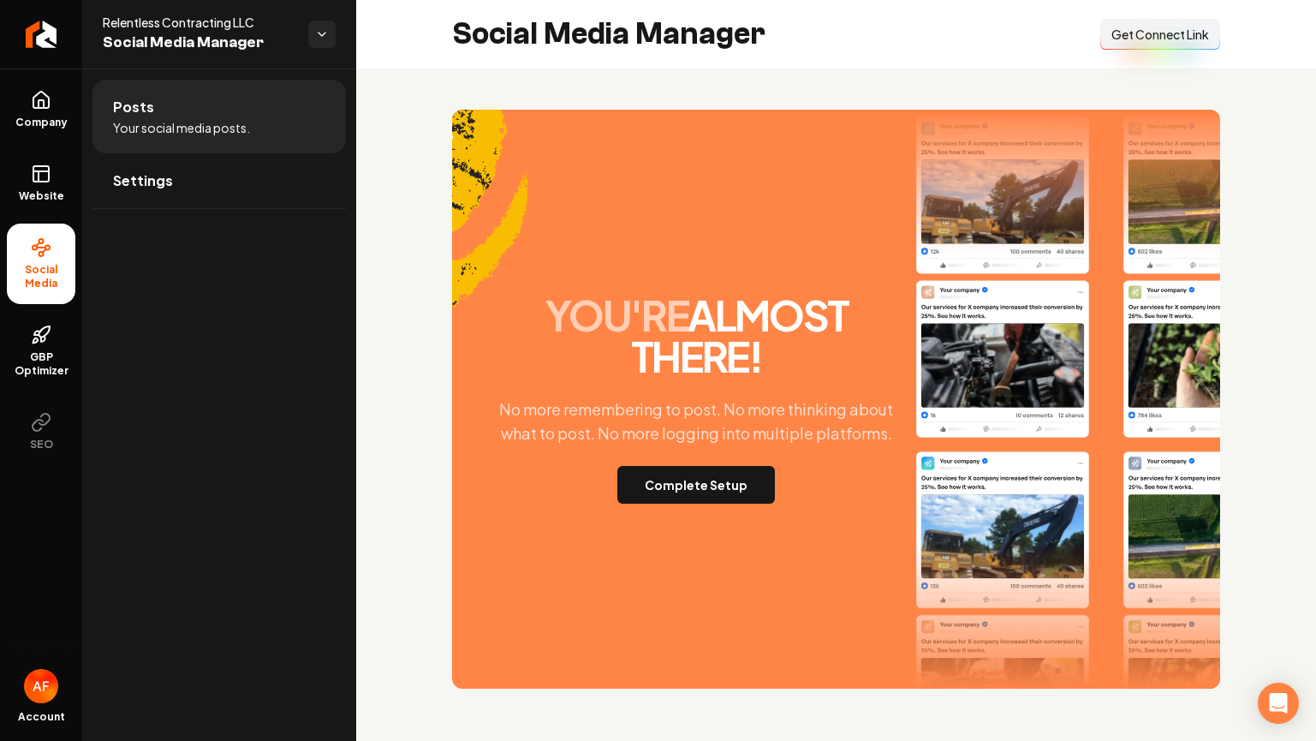
click at [1168, 21] on button "Connect Link Get Connect Link" at bounding box center [1160, 34] width 120 height 31
